Goal: Check status: Check status

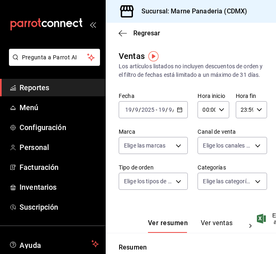
click at [177, 112] on icon "button" at bounding box center [180, 110] width 6 height 6
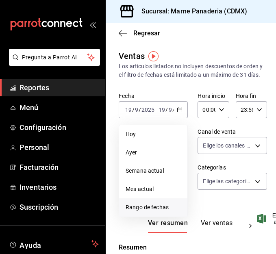
click at [153, 212] on span "Rango de fechas" at bounding box center [152, 207] width 55 height 9
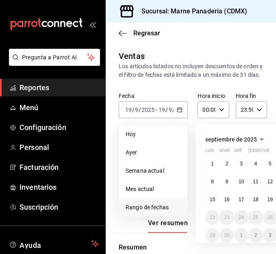
scroll to position [0, 68]
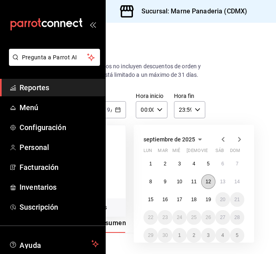
click at [205, 184] on abbr "12" at bounding box center [207, 182] width 5 height 6
click at [191, 202] on abbr "18" at bounding box center [193, 199] width 5 height 6
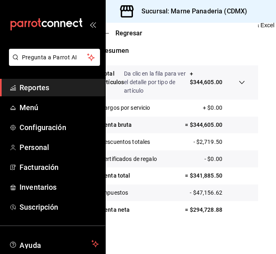
scroll to position [203, 0]
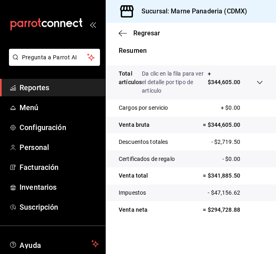
click at [35, 87] on span "Reportes" at bounding box center [58, 87] width 79 height 11
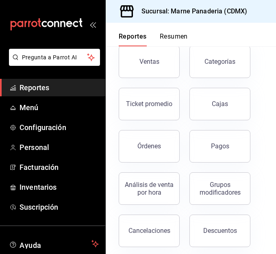
scroll to position [54, 0]
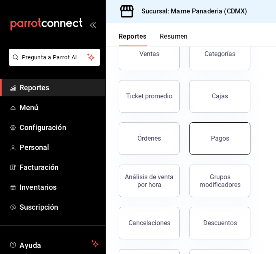
click at [222, 144] on button "Pagos" at bounding box center [219, 138] width 61 height 32
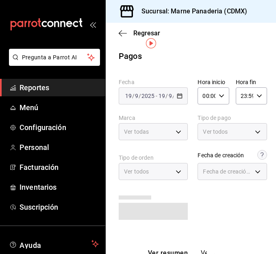
scroll to position [14, 0]
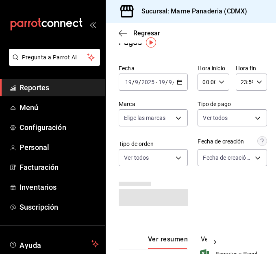
click at [177, 84] on icon "button" at bounding box center [180, 82] width 6 height 6
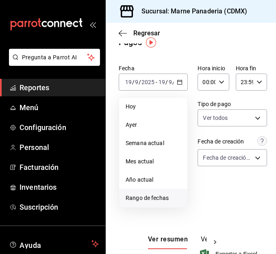
click at [161, 195] on span "Rango de fechas" at bounding box center [152, 198] width 55 height 9
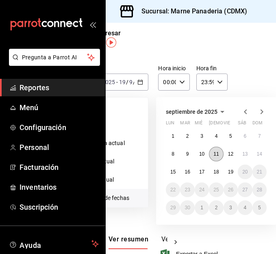
scroll to position [14, 40]
click at [231, 152] on abbr "12" at bounding box center [229, 154] width 5 height 6
click at [216, 171] on abbr "18" at bounding box center [215, 172] width 5 height 6
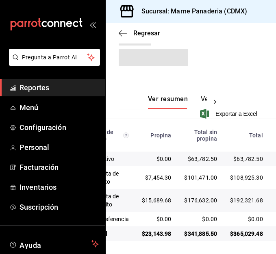
scroll to position [157, 0]
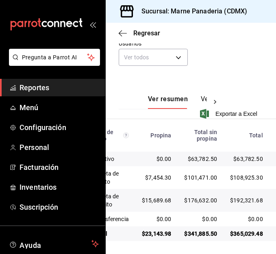
click at [49, 90] on span "Reportes" at bounding box center [58, 87] width 79 height 11
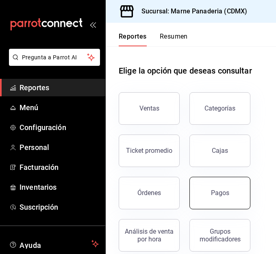
click at [228, 202] on button "Pagos" at bounding box center [219, 193] width 61 height 32
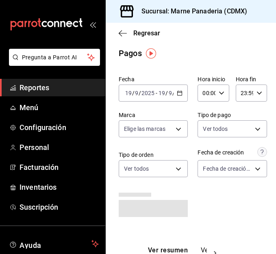
scroll to position [161, 0]
